Goal: Entertainment & Leisure: Consume media (video, audio)

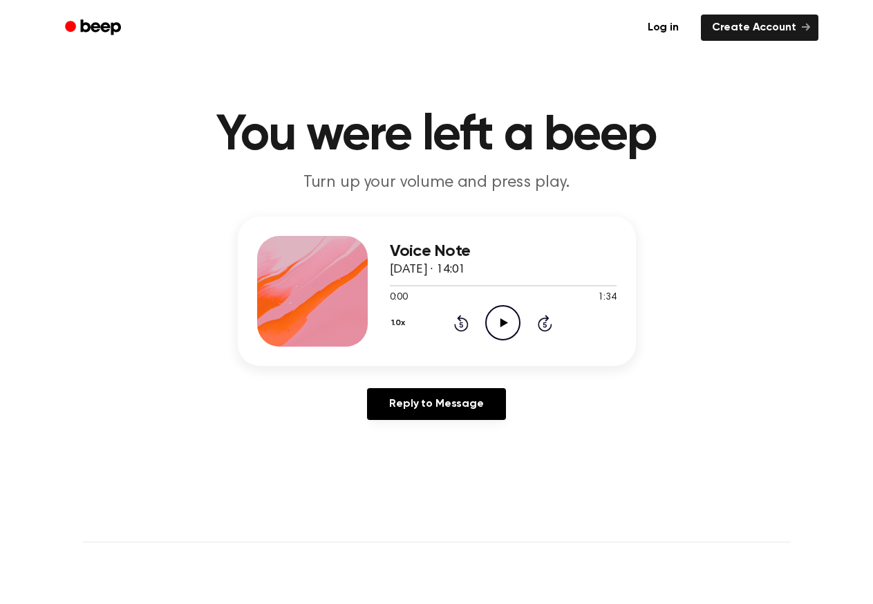
click at [503, 321] on icon at bounding box center [505, 322] width 8 height 9
click at [472, 284] on div at bounding box center [503, 284] width 227 height 11
click at [506, 321] on icon "Play Audio" at bounding box center [502, 322] width 35 height 35
click at [501, 316] on icon "Play Audio" at bounding box center [502, 322] width 35 height 35
click at [511, 323] on icon "Play Audio" at bounding box center [502, 322] width 35 height 35
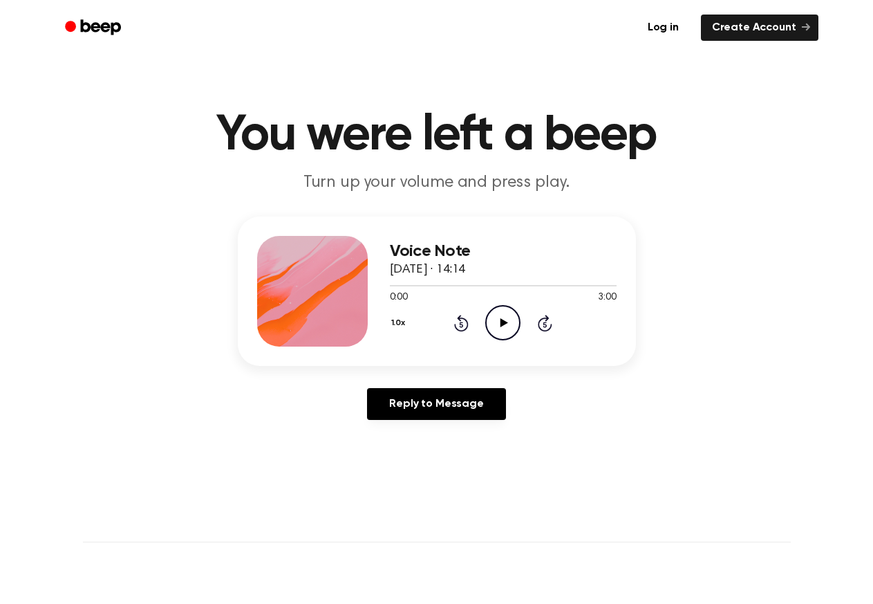
drag, startPoint x: 501, startPoint y: 321, endPoint x: 633, endPoint y: 106, distance: 251.4
click at [507, 317] on icon "Play Audio" at bounding box center [502, 322] width 35 height 35
click at [495, 321] on icon "Play Audio" at bounding box center [502, 322] width 35 height 35
click at [449, 283] on div at bounding box center [503, 284] width 227 height 11
click at [500, 321] on icon "Pause Audio" at bounding box center [502, 322] width 35 height 35
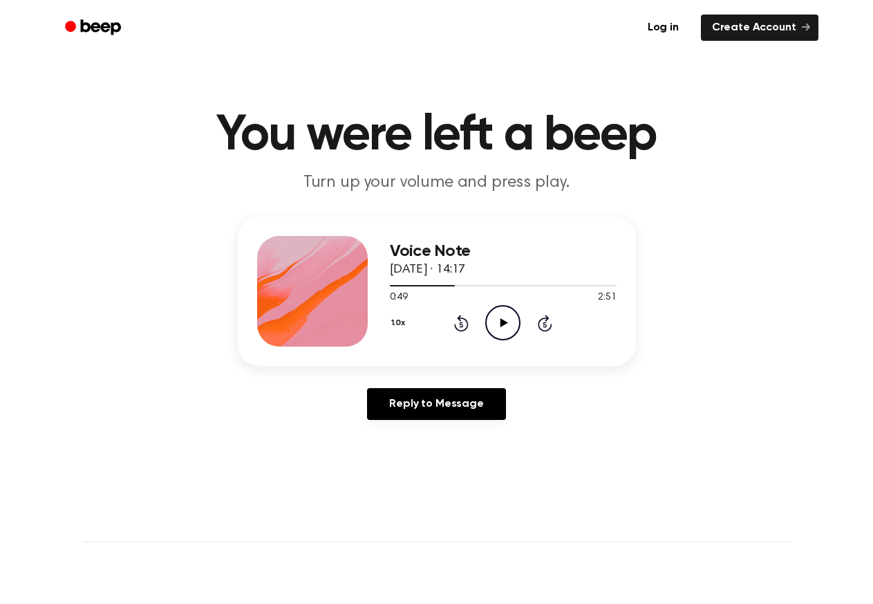
click at [500, 321] on icon "Play Audio" at bounding box center [502, 322] width 35 height 35
click at [503, 317] on icon "Play Audio" at bounding box center [502, 322] width 35 height 35
click at [497, 322] on icon "Pause Audio" at bounding box center [502, 322] width 35 height 35
click at [510, 320] on icon "Play Audio" at bounding box center [502, 322] width 35 height 35
click at [503, 284] on div at bounding box center [503, 284] width 227 height 11
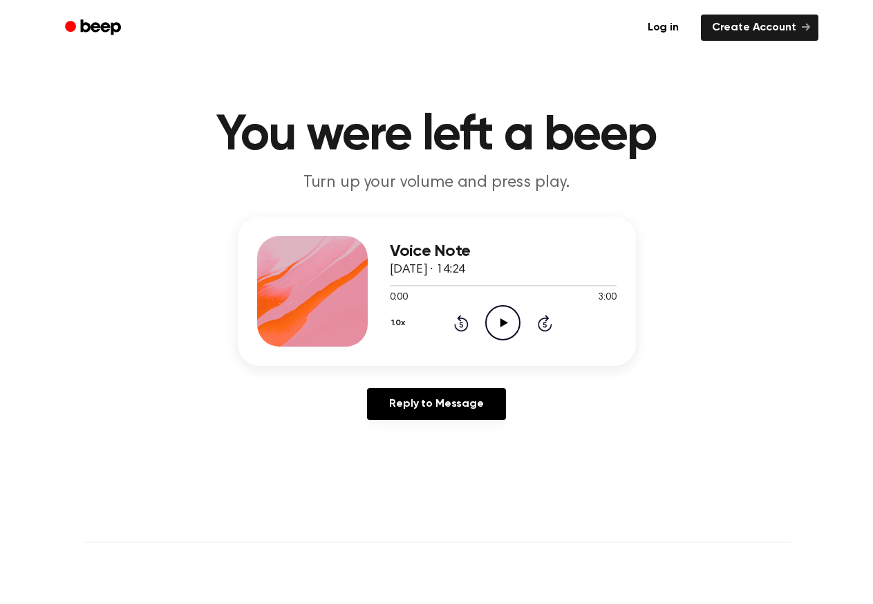
click at [494, 319] on icon "Play Audio" at bounding box center [502, 322] width 35 height 35
drag, startPoint x: 393, startPoint y: 286, endPoint x: 346, endPoint y: 289, distance: 47.8
click at [346, 287] on div "Voice Note 15. September 2025 · 14:24 0:09 3:00 Your browser does not support t…" at bounding box center [437, 290] width 398 height 149
click at [400, 287] on span at bounding box center [398, 285] width 11 height 11
click at [509, 323] on icon "Pause Audio" at bounding box center [502, 322] width 35 height 35
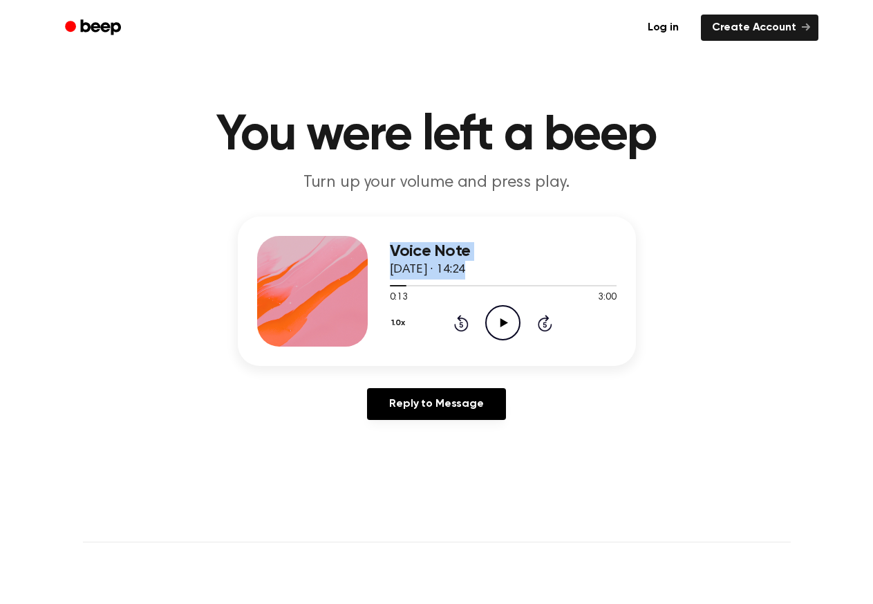
drag, startPoint x: 399, startPoint y: 285, endPoint x: 387, endPoint y: 285, distance: 11.8
click at [370, 285] on div "Voice Note 15. September 2025 · 14:24 0:13 3:00 Your browser does not support t…" at bounding box center [437, 290] width 398 height 149
click at [391, 284] on div at bounding box center [503, 284] width 227 height 11
click at [380, 287] on div "Voice Note 15. September 2025 · 14:24 0:05 3:00 Your browser does not support t…" at bounding box center [437, 290] width 398 height 149
click at [499, 319] on icon "Play Audio" at bounding box center [502, 322] width 35 height 35
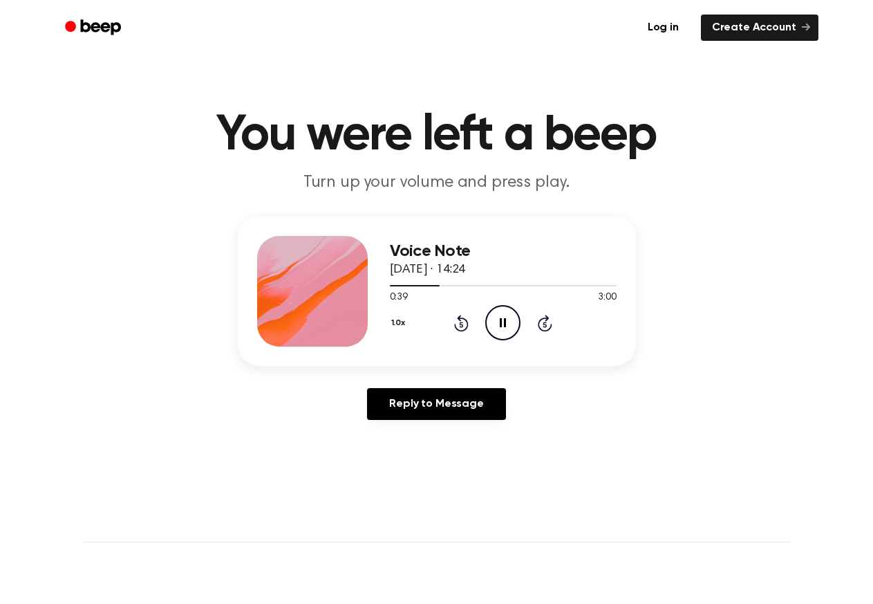
click at [503, 322] on icon "Pause Audio" at bounding box center [502, 322] width 35 height 35
click at [507, 325] on icon "Play Audio" at bounding box center [502, 322] width 35 height 35
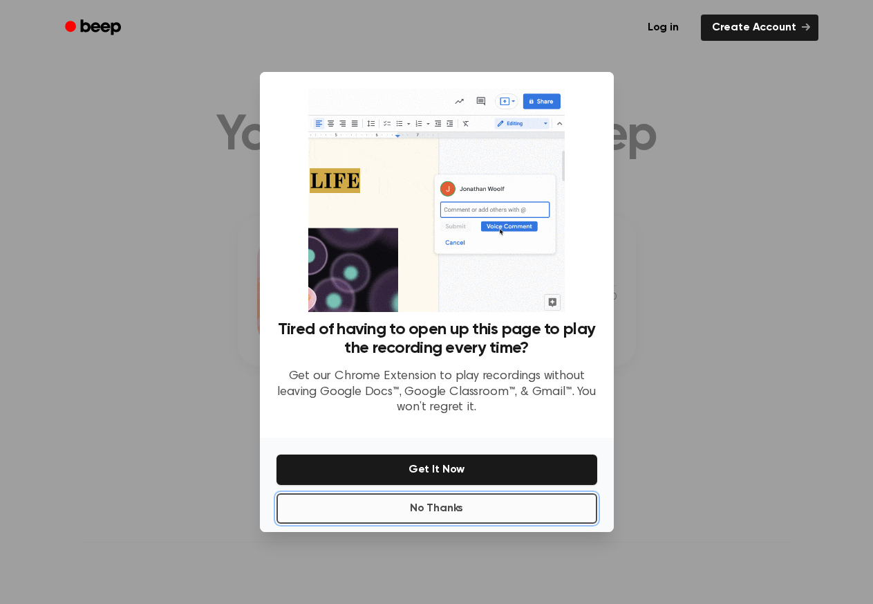
click at [476, 508] on button "No Thanks" at bounding box center [437, 508] width 321 height 30
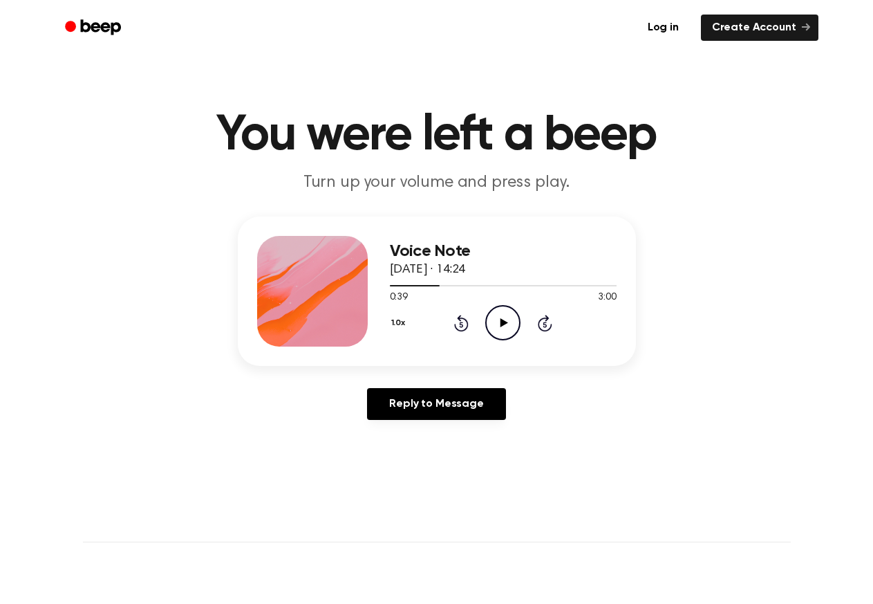
click at [507, 324] on icon "Play Audio" at bounding box center [502, 322] width 35 height 35
click at [509, 322] on icon "Play Audio" at bounding box center [502, 322] width 35 height 35
click at [508, 322] on icon "Play Audio" at bounding box center [502, 322] width 35 height 35
click at [503, 317] on icon "Play Audio" at bounding box center [502, 322] width 35 height 35
drag, startPoint x: 501, startPoint y: 322, endPoint x: 481, endPoint y: 308, distance: 24.8
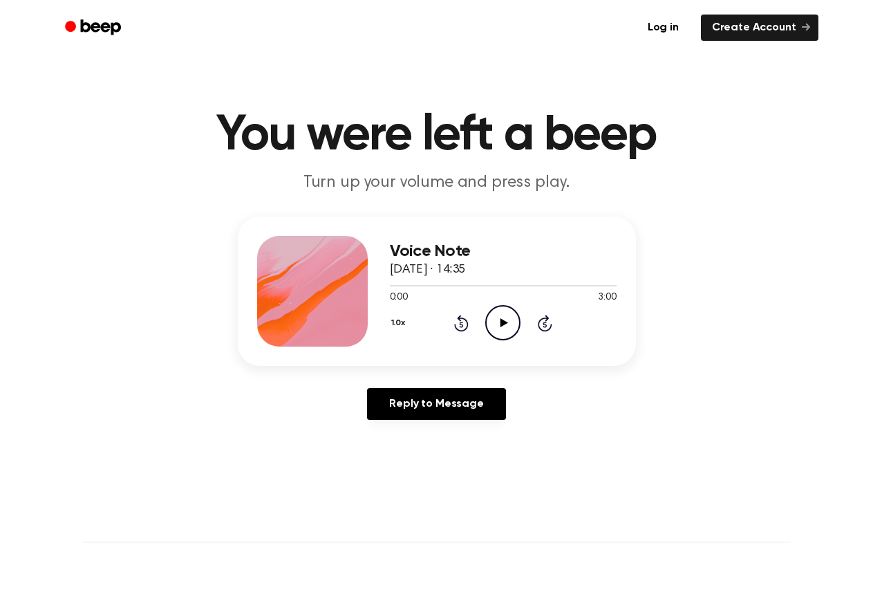
click at [501, 322] on icon at bounding box center [505, 322] width 8 height 9
click at [501, 318] on icon at bounding box center [503, 322] width 6 height 9
click at [505, 324] on icon at bounding box center [505, 322] width 8 height 9
click at [506, 331] on icon "Play Audio" at bounding box center [502, 322] width 35 height 35
